Goal: Task Accomplishment & Management: Manage account settings

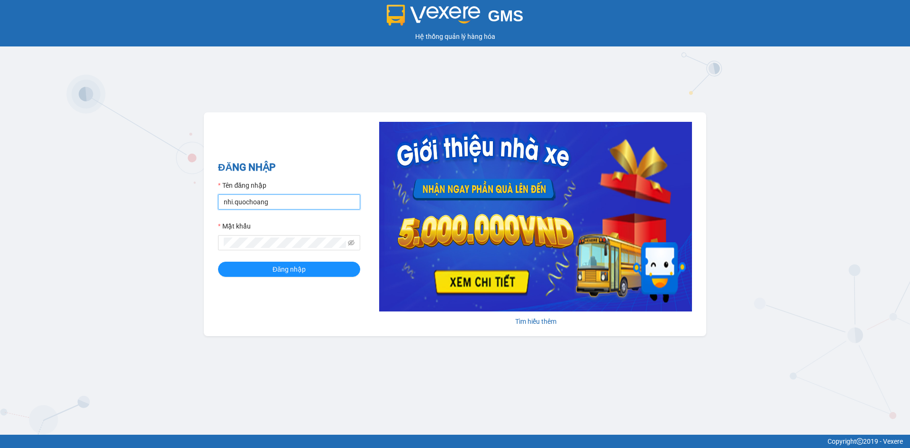
click at [305, 205] on input "nhi.quochoang" at bounding box center [289, 201] width 142 height 15
type input "haiyen.quochoang"
click at [218, 262] on button "Đăng nhập" at bounding box center [289, 269] width 142 height 15
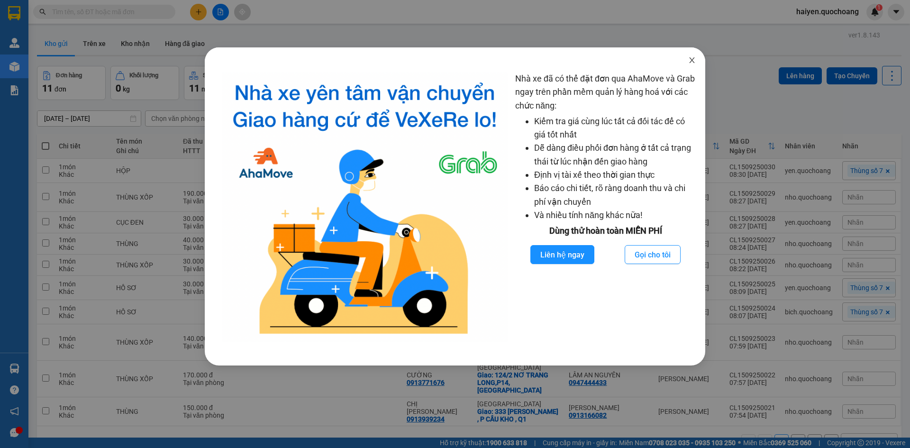
click at [691, 57] on icon "close" at bounding box center [693, 60] width 8 height 8
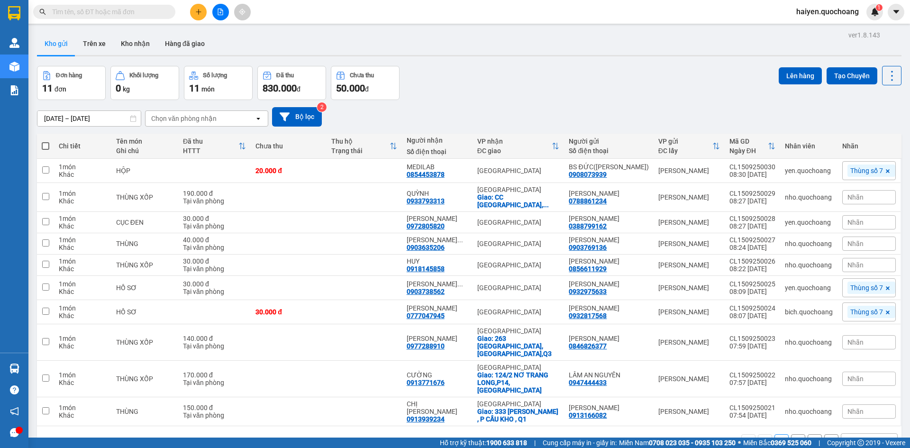
click at [121, 10] on input "text" at bounding box center [108, 12] width 112 height 10
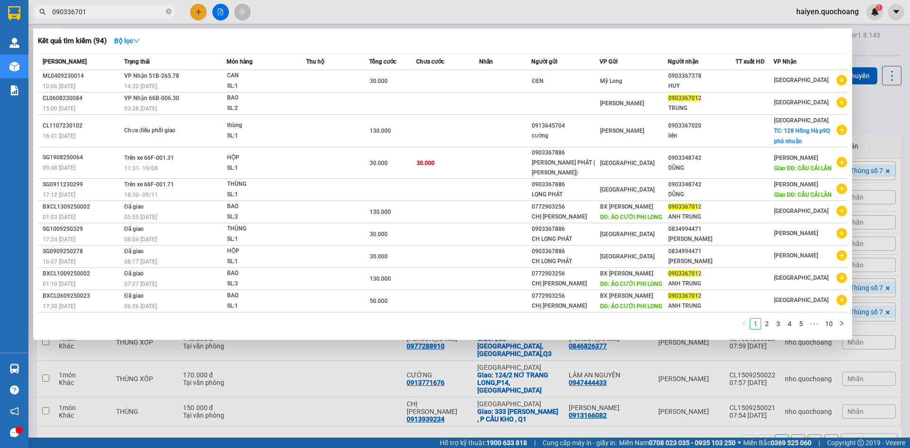
type input "0903367012"
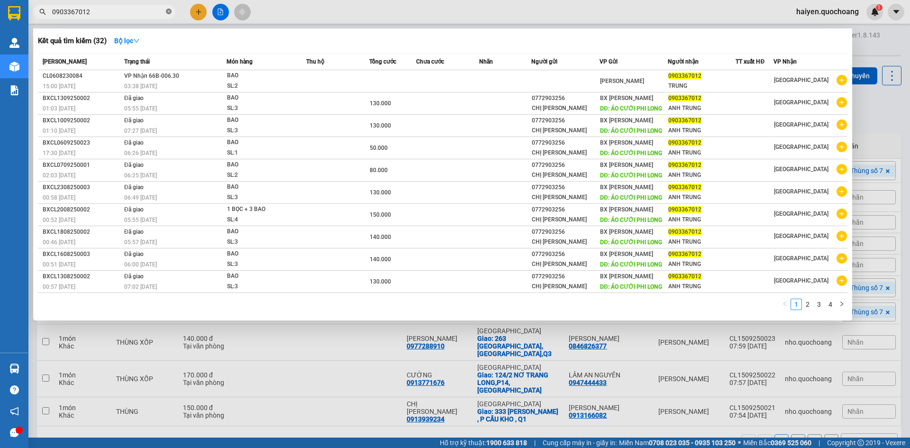
click at [169, 9] on icon "close-circle" at bounding box center [169, 12] width 6 height 6
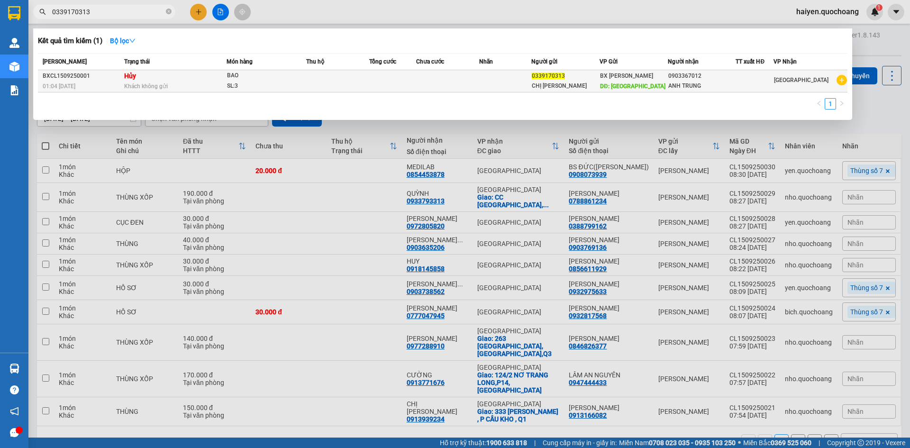
type input "0339170313"
click at [278, 84] on div "SL: 3" at bounding box center [262, 86] width 71 height 10
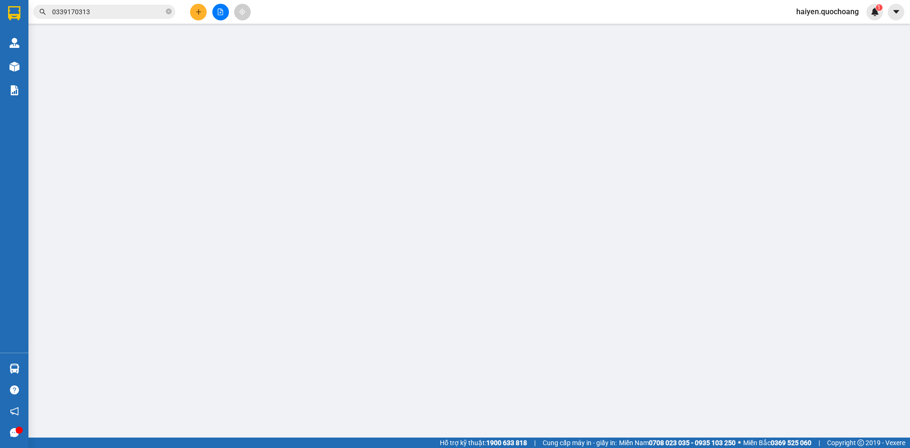
type input "0339170313"
type input "CHỊ [PERSON_NAME]"
type input "[GEOGRAPHIC_DATA]"
type input "0903367012"
type input "ANH TRUNG"
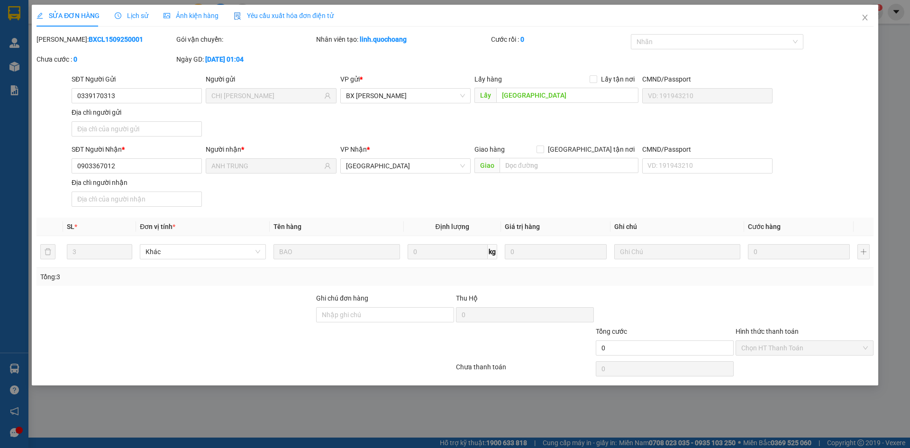
click at [73, 18] on span "SỬA ĐƠN HÀNG" at bounding box center [68, 16] width 63 height 8
click at [76, 16] on span "SỬA ĐƠN HÀNG" at bounding box center [68, 16] width 63 height 8
click at [129, 14] on span "Lịch sử" at bounding box center [132, 16] width 34 height 8
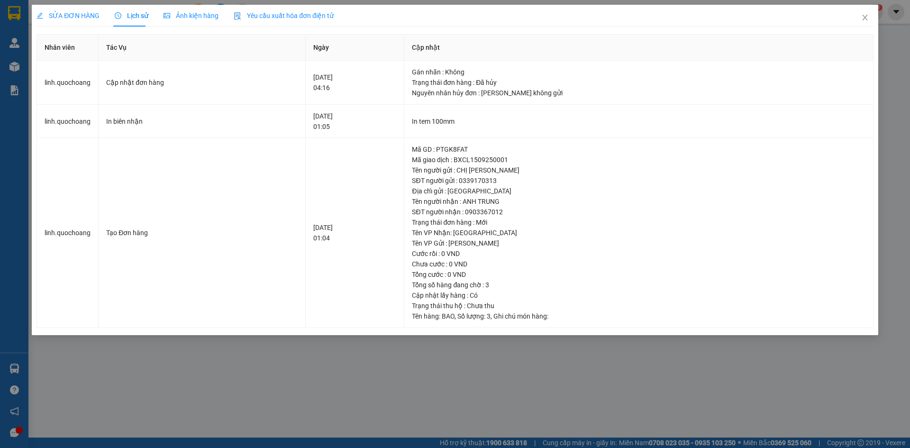
click at [76, 14] on span "SỬA ĐƠN HÀNG" at bounding box center [68, 16] width 63 height 8
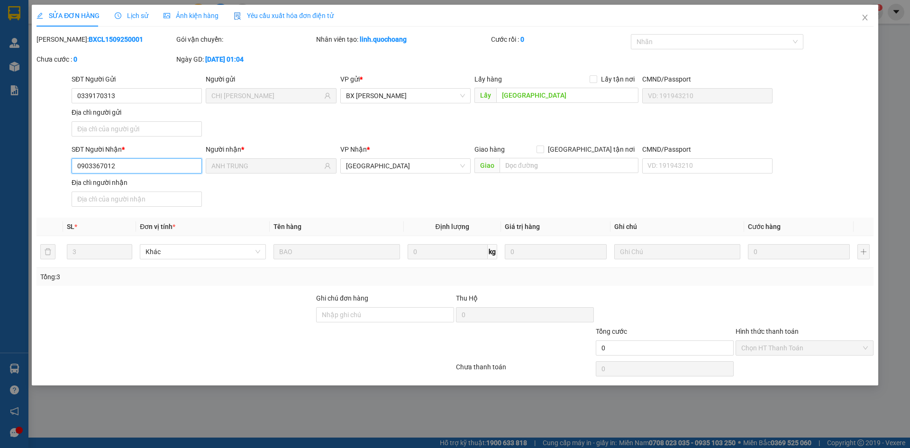
drag, startPoint x: 129, startPoint y: 165, endPoint x: 55, endPoint y: 162, distance: 73.6
click at [61, 161] on div "SĐT Người Nhận * 0903367012 0903367012 Người nhận * ANH TRUNG VP Nhận * [GEOGRA…" at bounding box center [455, 177] width 839 height 66
click at [867, 18] on icon "close" at bounding box center [866, 18] width 8 height 8
